Goal: Complete application form

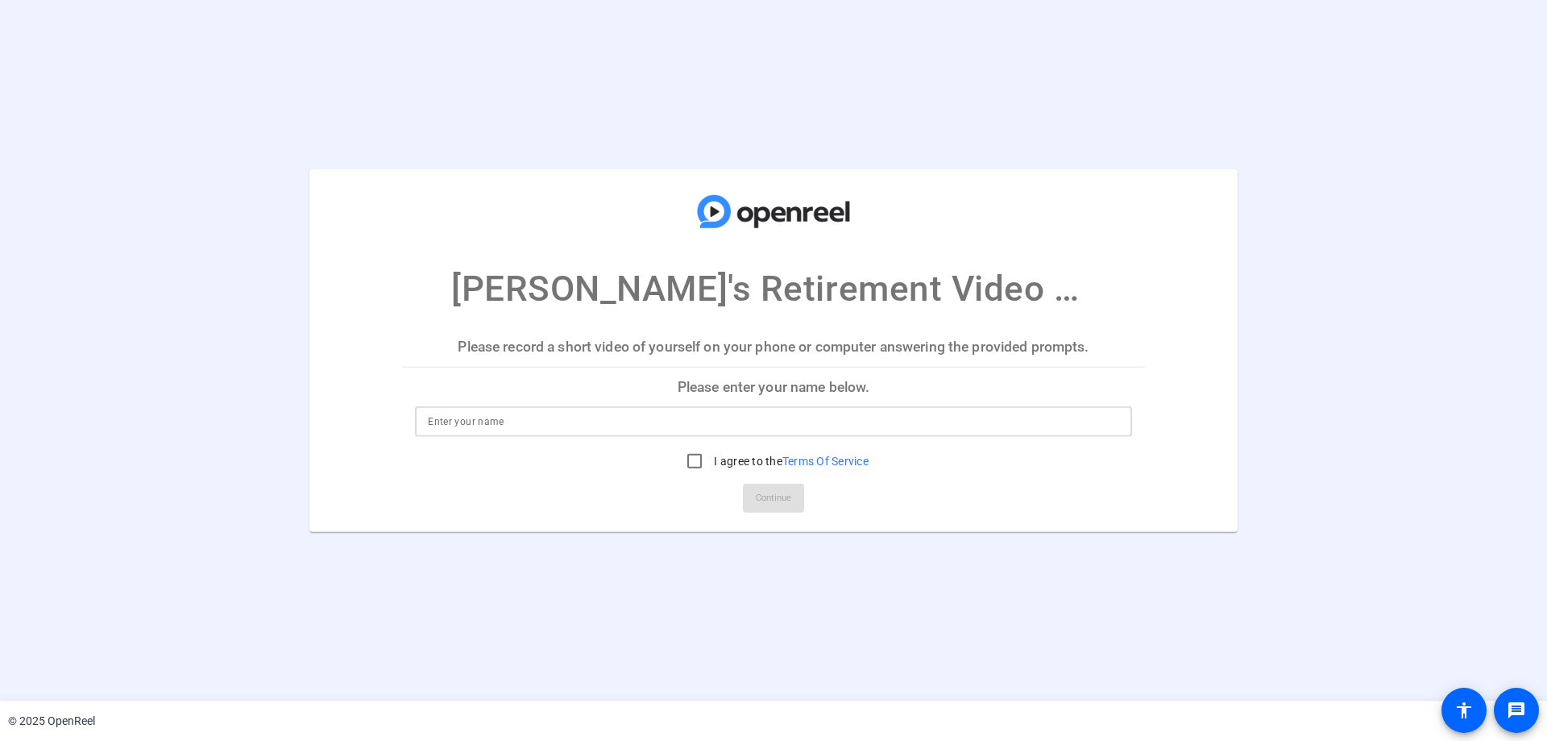
click at [750, 419] on input at bounding box center [773, 421] width 691 height 19
type input "[PERSON_NAME]"
click at [694, 458] on input "I agree to the Terms Of Service" at bounding box center [695, 461] width 32 height 32
checkbox input "true"
click at [779, 509] on span "Continue" at bounding box center [773, 498] width 35 height 24
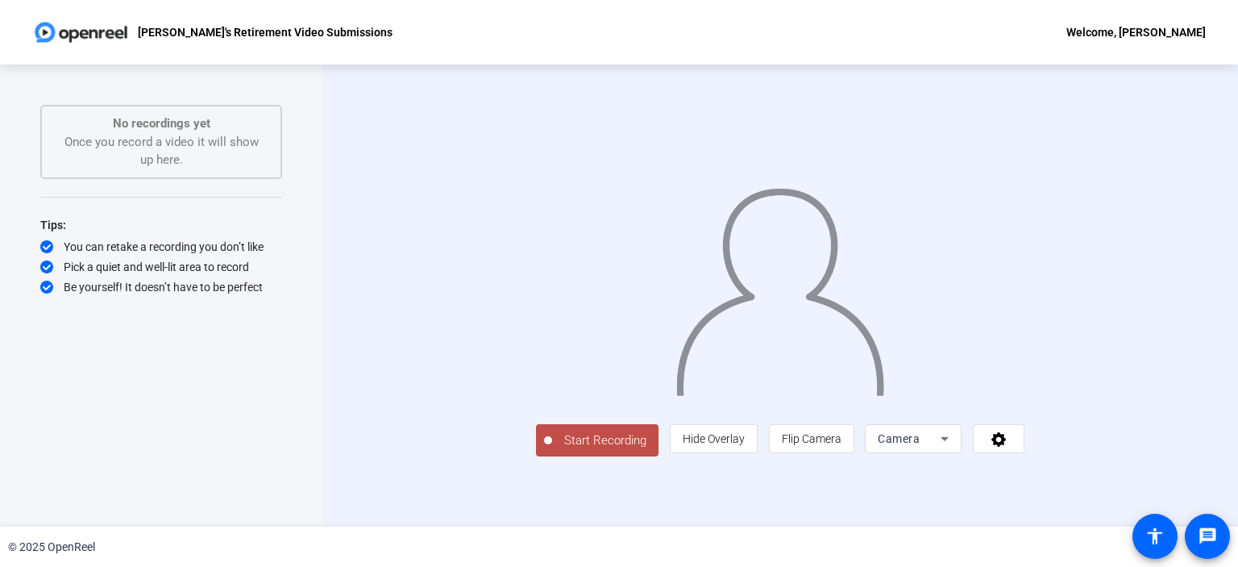
scroll to position [23, 0]
click at [745, 445] on span "Hide Overlay" at bounding box center [714, 438] width 62 height 13
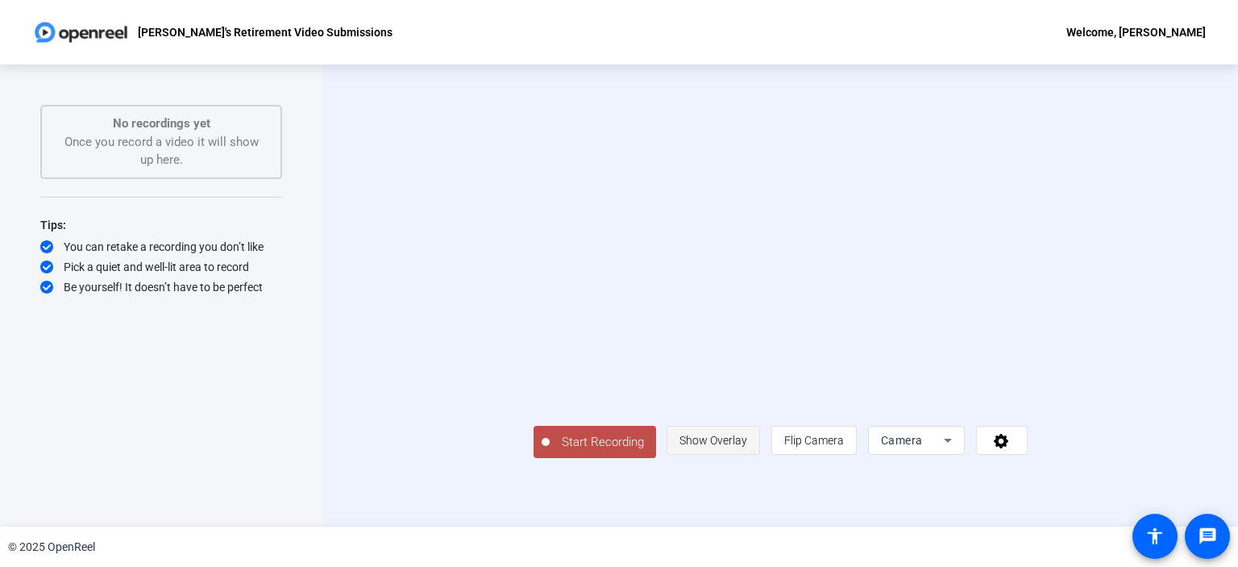
click at [747, 446] on span "Show Overlay" at bounding box center [713, 440] width 68 height 13
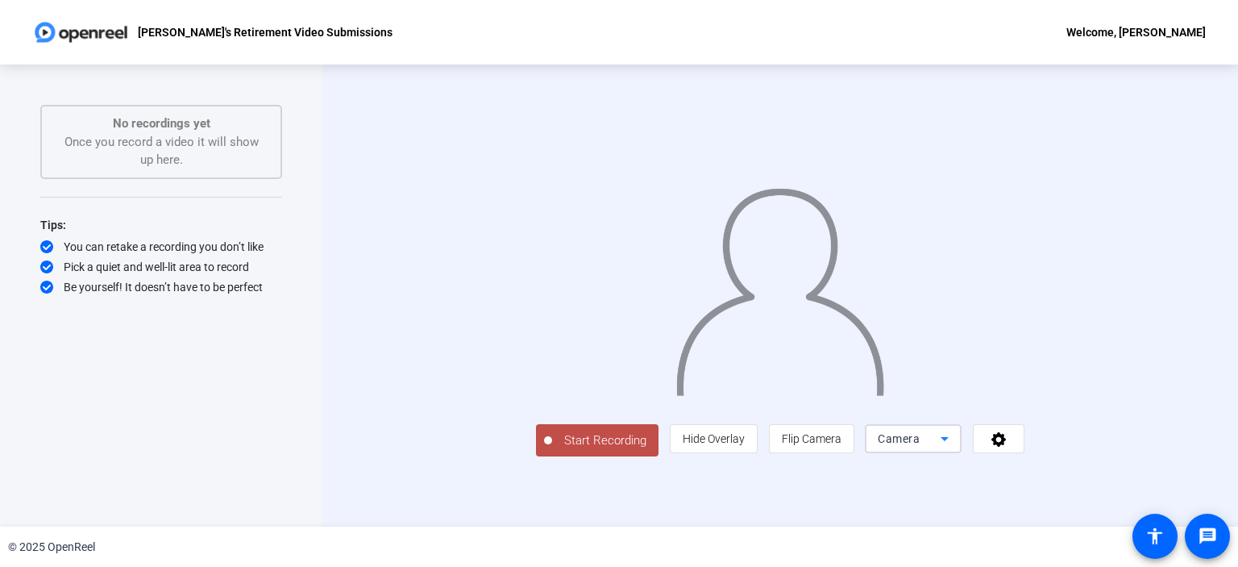
click at [920, 445] on span "Camera" at bounding box center [899, 438] width 42 height 13
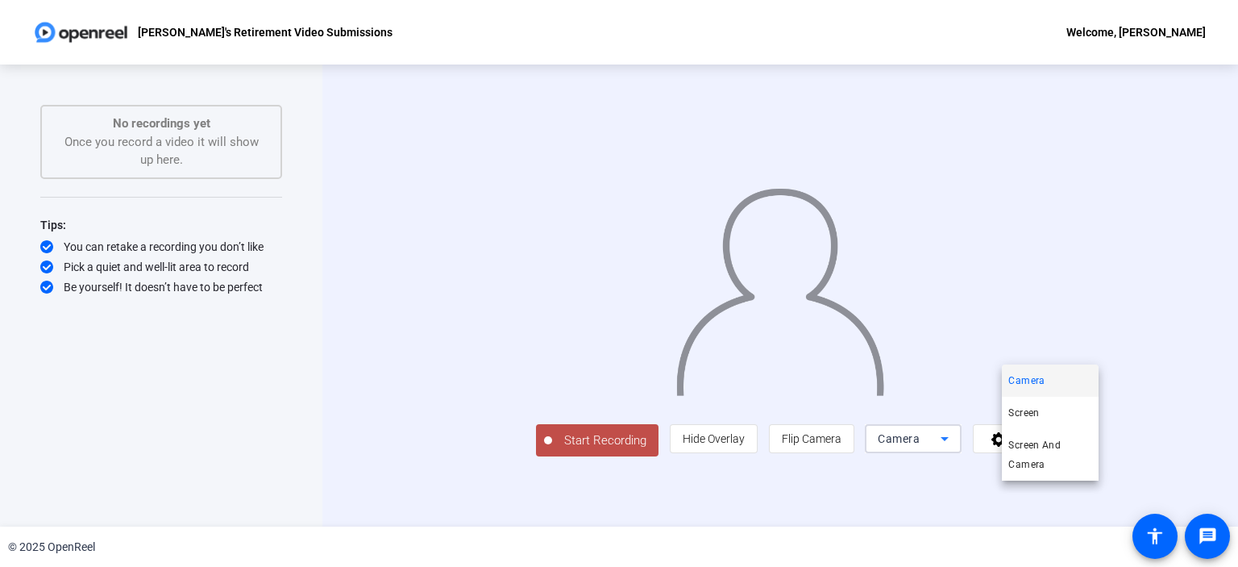
click at [853, 343] on div at bounding box center [619, 283] width 1238 height 567
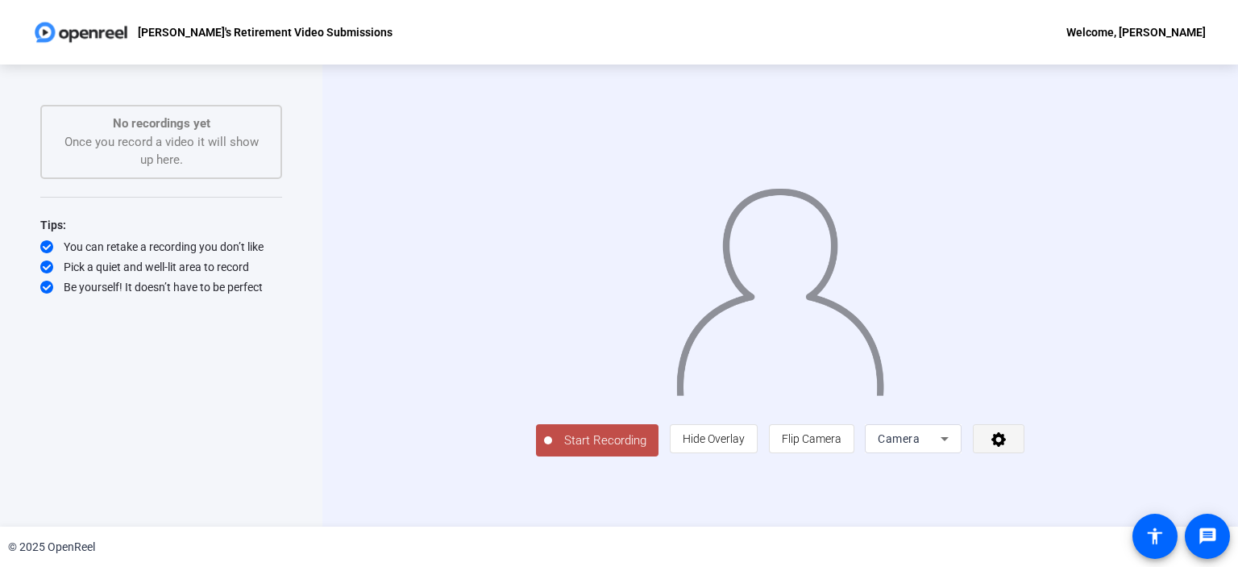
click at [1008, 446] on icon at bounding box center [999, 438] width 19 height 16
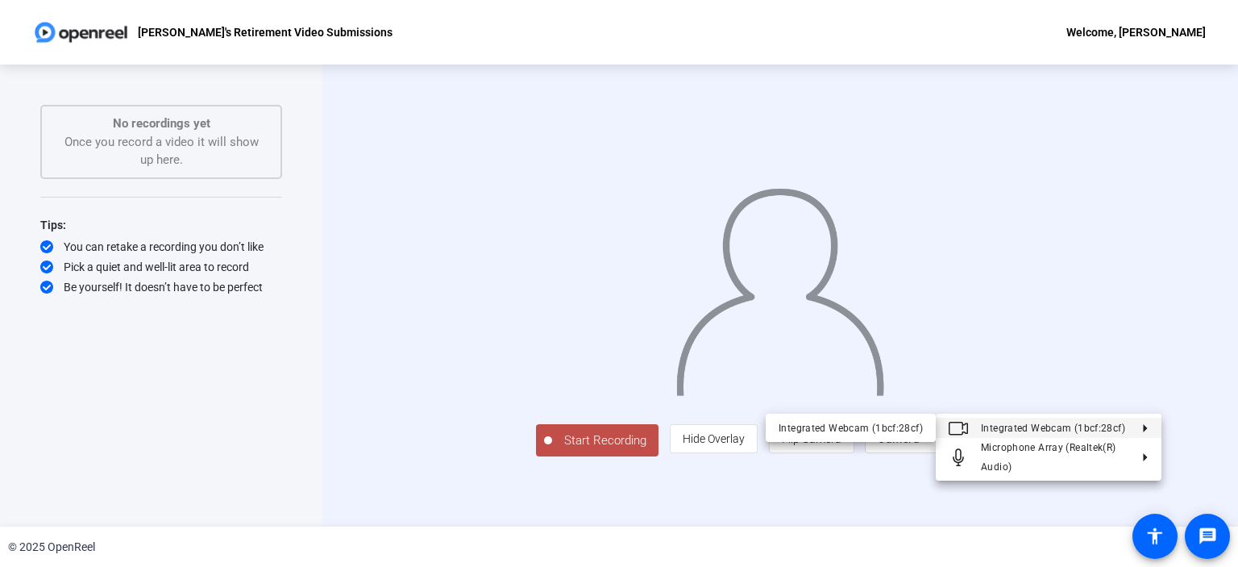
click at [1199, 299] on div at bounding box center [619, 283] width 1238 height 567
